Goal: Task Accomplishment & Management: Manage account settings

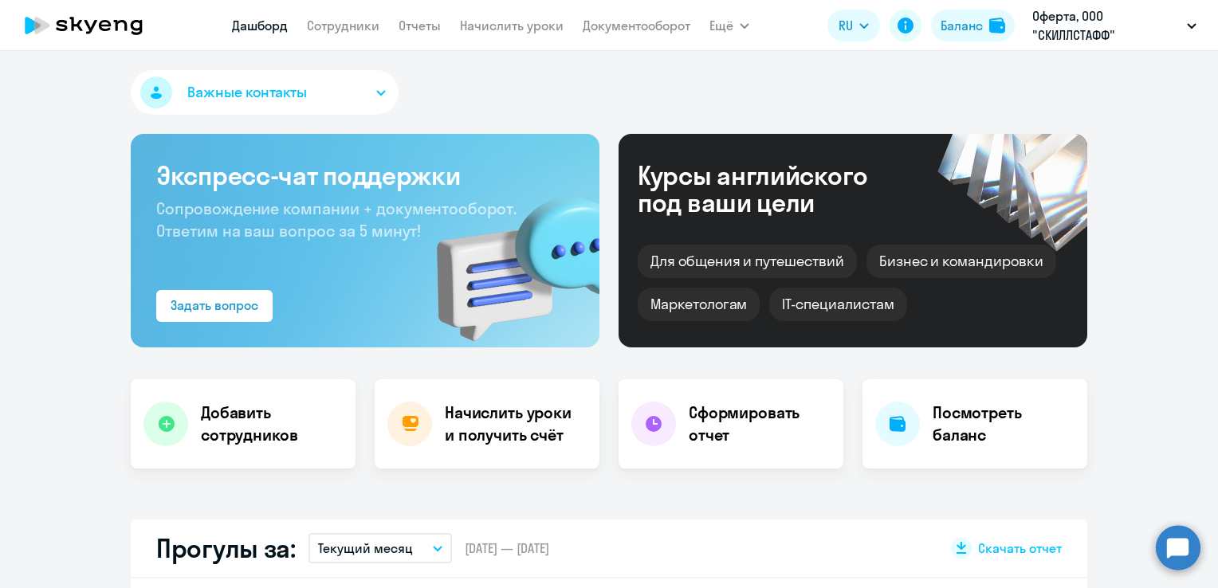
select select "30"
click at [524, 24] on link "Начислить уроки" at bounding box center [512, 26] width 104 height 16
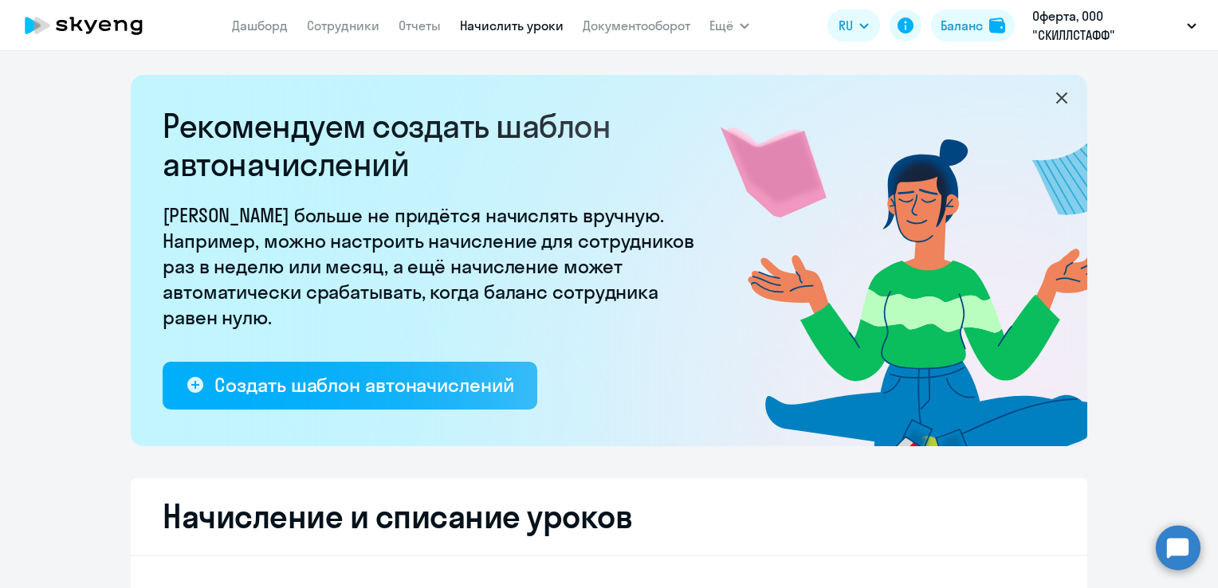
select select "10"
click at [651, 30] on link "Документооборот" at bounding box center [637, 26] width 108 height 16
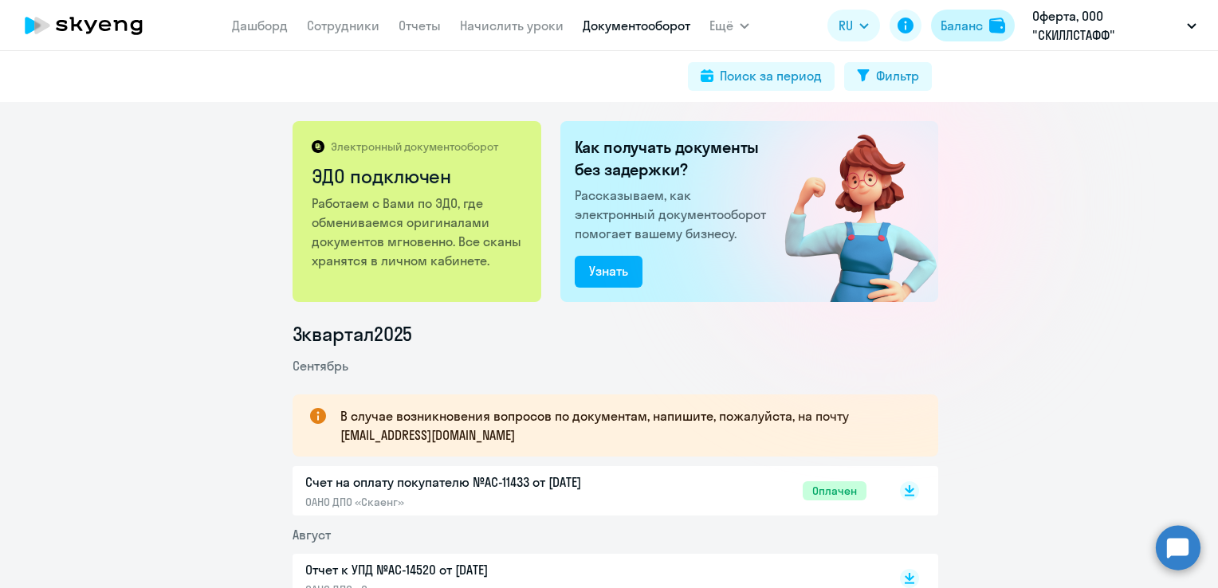
click at [965, 20] on div "Баланс" at bounding box center [962, 25] width 42 height 19
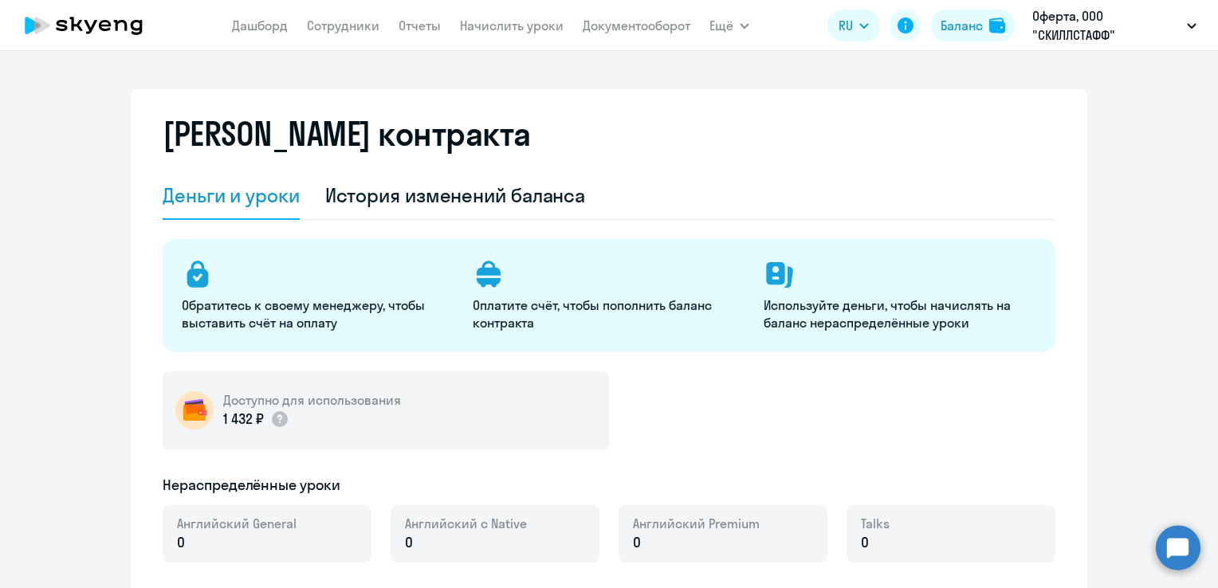
select select "english_adult_not_native_speaker"
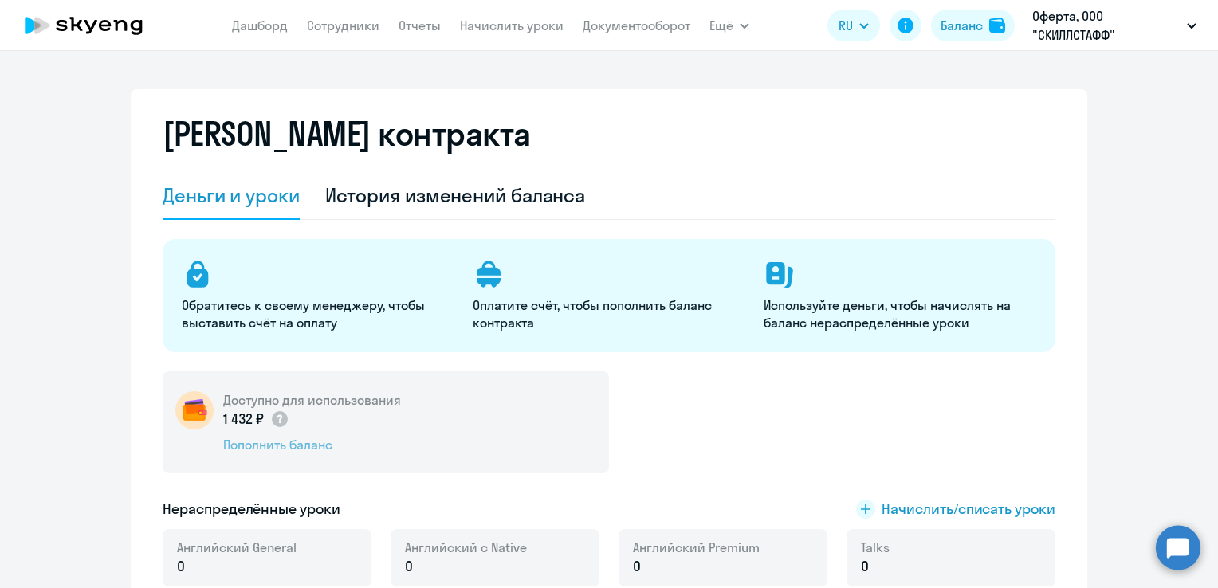
click at [289, 448] on div "Пополнить баланс" at bounding box center [312, 445] width 178 height 18
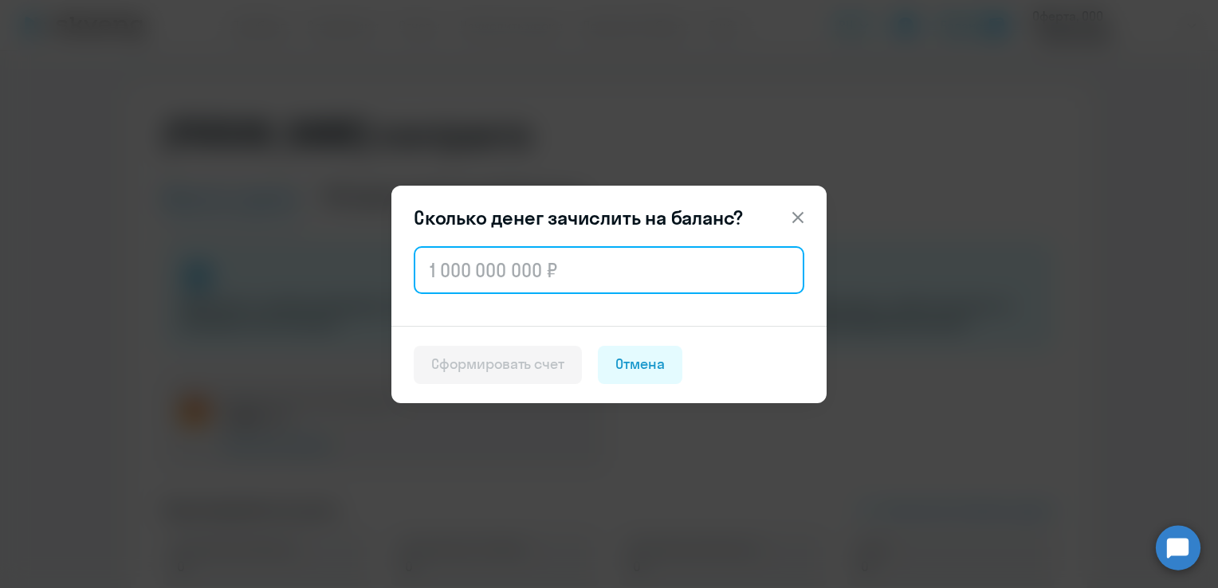
click at [453, 280] on input "text" at bounding box center [609, 270] width 391 height 48
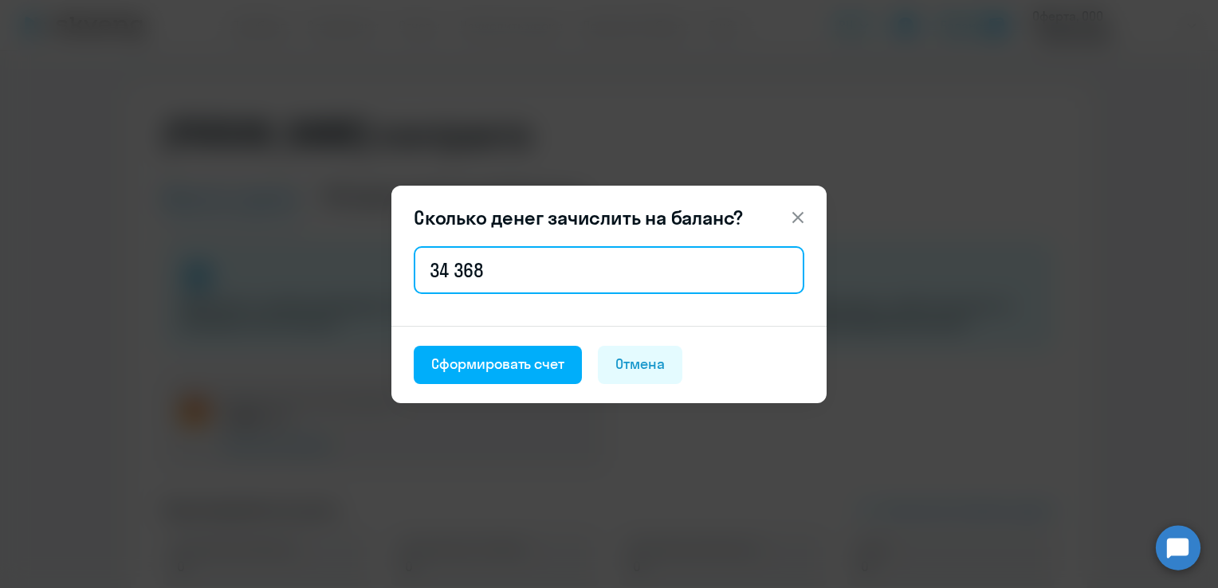
type input "34 368"
